Goal: Navigation & Orientation: Find specific page/section

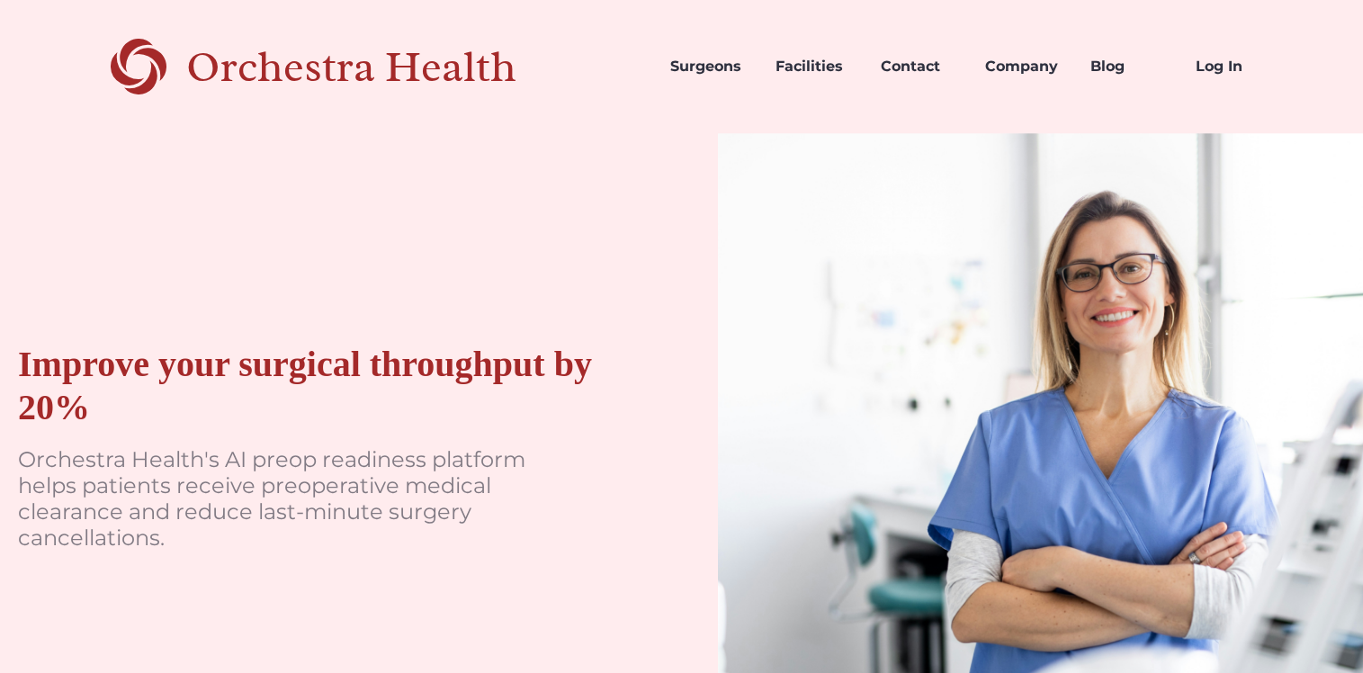
click at [406, 82] on div "Orchestra Health" at bounding box center [382, 67] width 393 height 37
click at [397, 67] on div "Orchestra Health" at bounding box center [382, 67] width 393 height 37
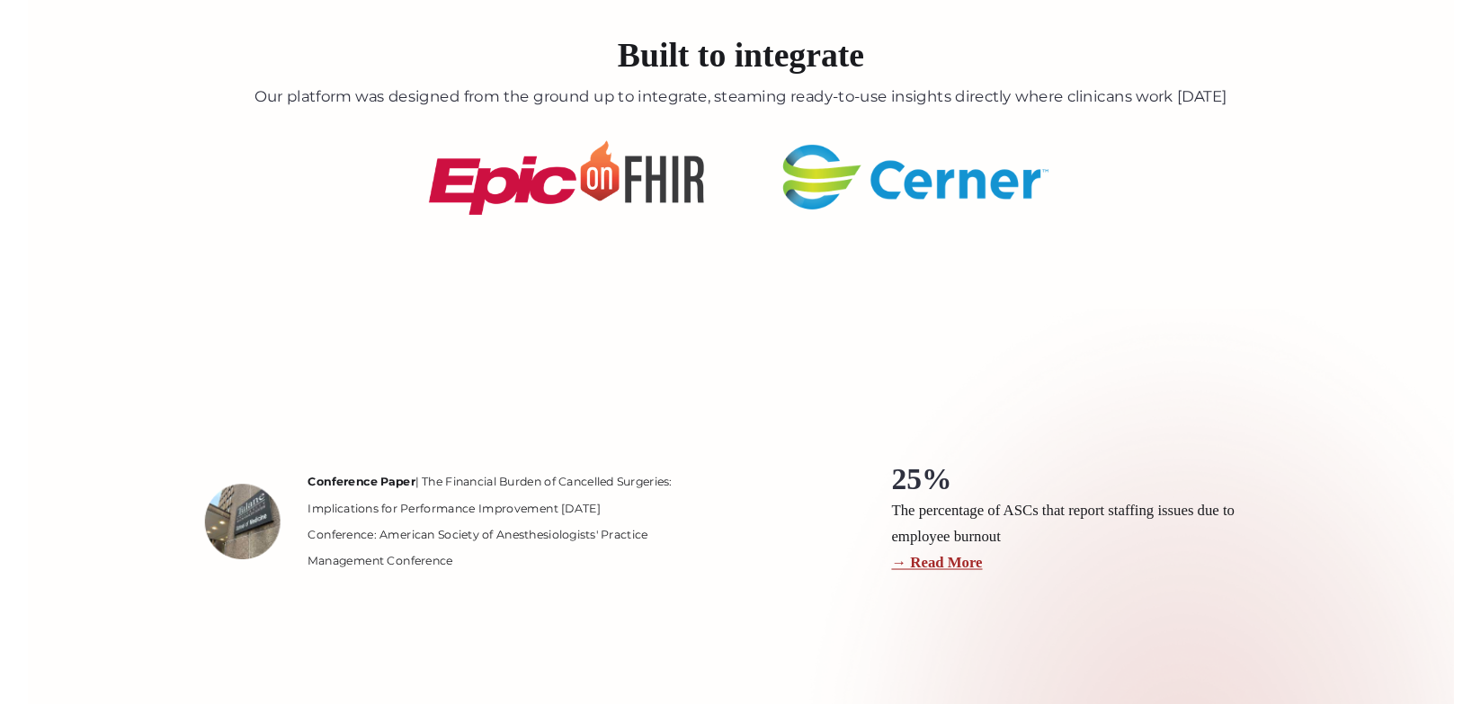
scroll to position [2390, 0]
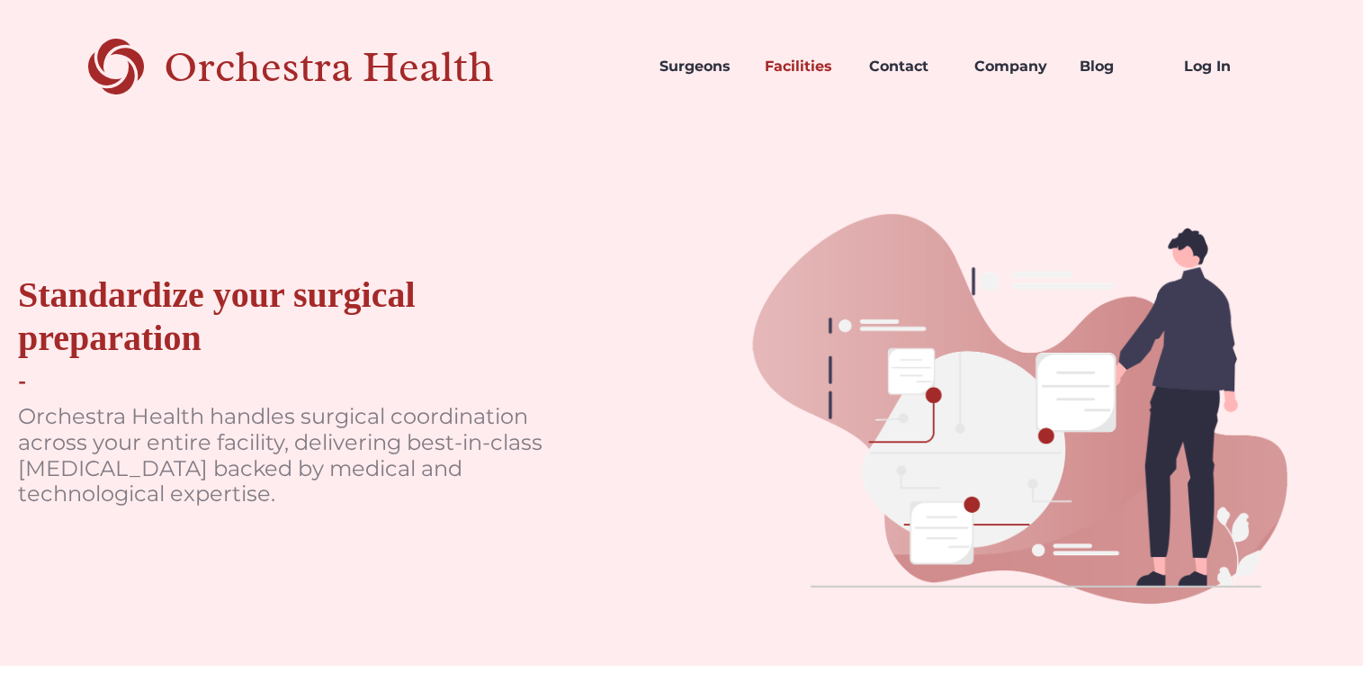
click at [389, 64] on div "Orchestra Health" at bounding box center [360, 67] width 393 height 37
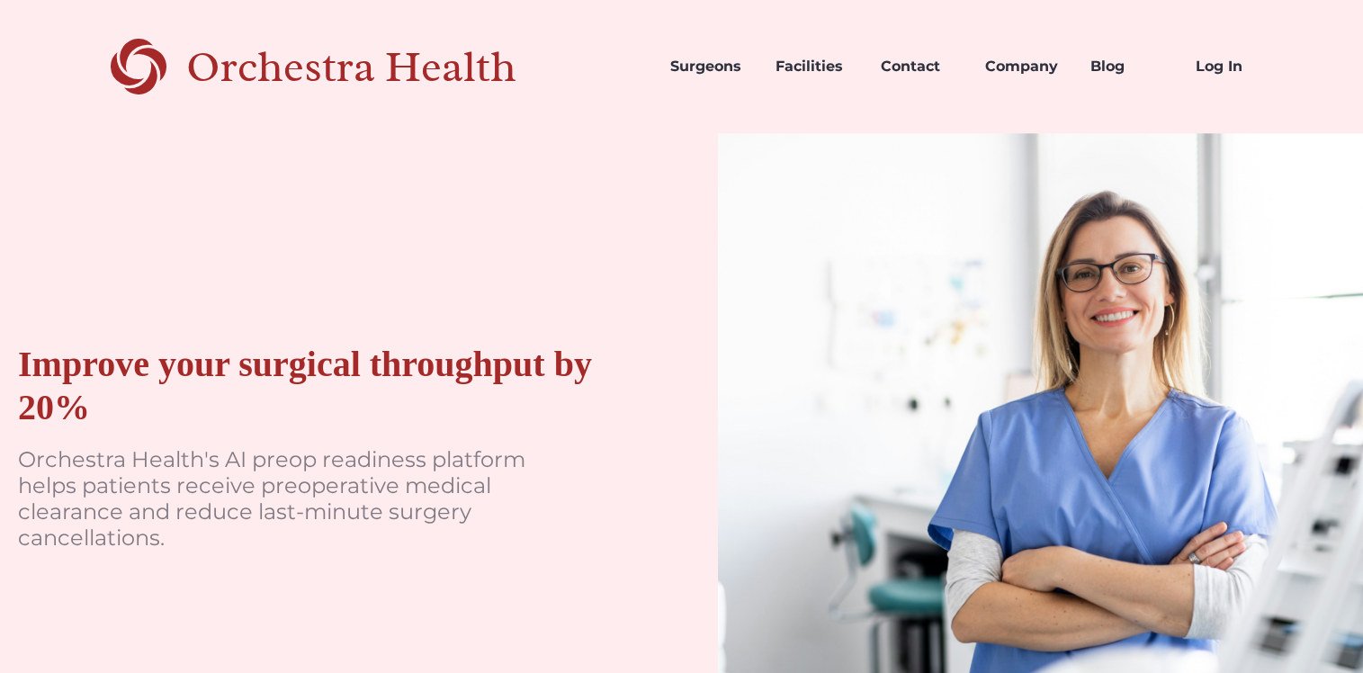
click at [443, 85] on div "Orchestra Health" at bounding box center [382, 67] width 393 height 37
click at [442, 60] on div "Orchestra Health" at bounding box center [382, 67] width 393 height 37
